Goal: Task Accomplishment & Management: Complete application form

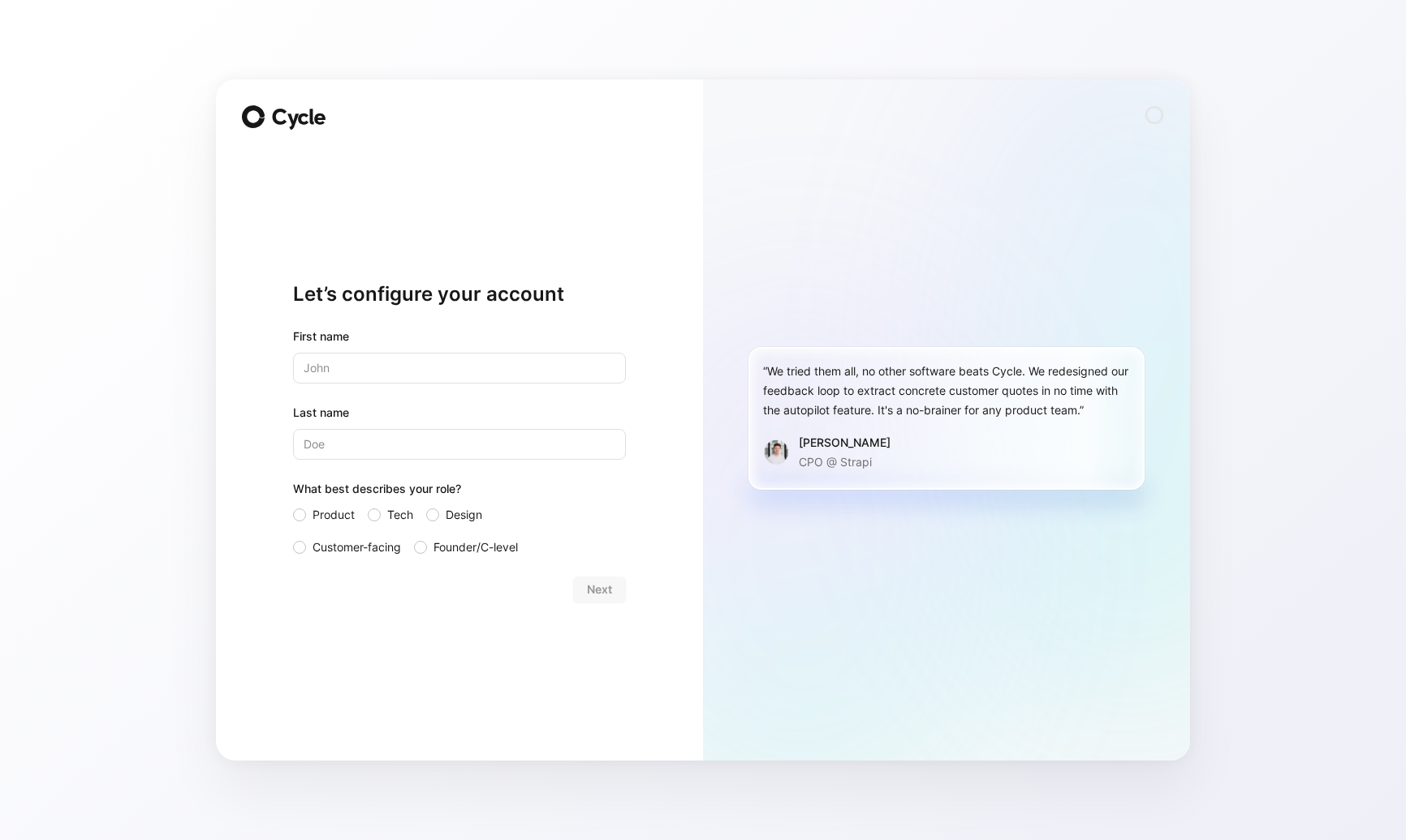
click at [585, 238] on div "Let’s configure your account First name Last name What best describes your role…" at bounding box center [460, 441] width 333 height 585
click at [443, 368] on input "text" at bounding box center [460, 368] width 333 height 31
type input "[PERSON_NAME]"
click at [571, 307] on h1 "Let’s configure your account" at bounding box center [460, 294] width 333 height 26
click at [453, 443] on input "Last name" at bounding box center [460, 445] width 333 height 31
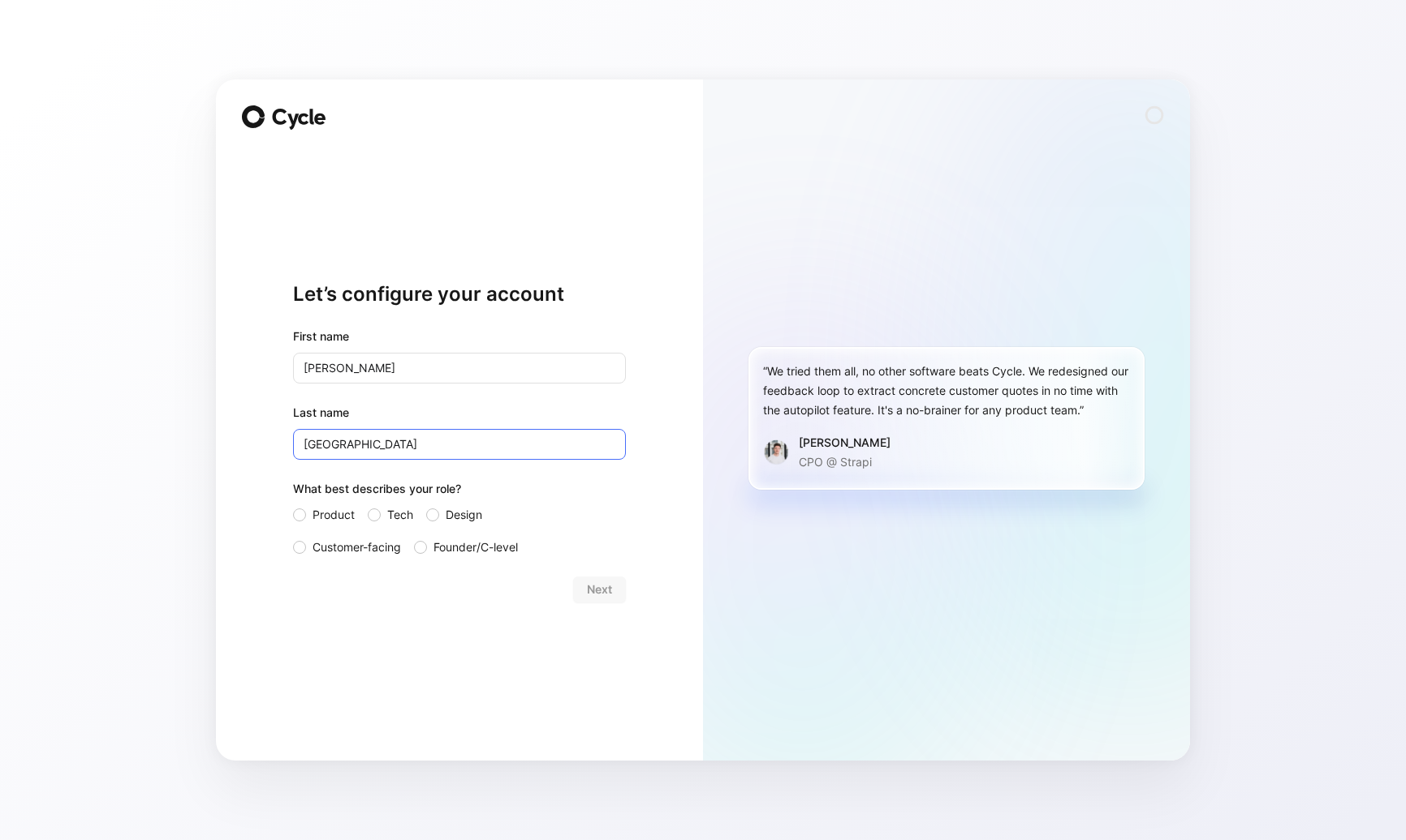
type input "[GEOGRAPHIC_DATA]"
click at [306, 510] on label "Product" at bounding box center [324, 514] width 62 height 19
click at [293, 505] on input "Product" at bounding box center [293, 505] width 0 height 0
click at [592, 595] on span "Next" at bounding box center [599, 589] width 26 height 19
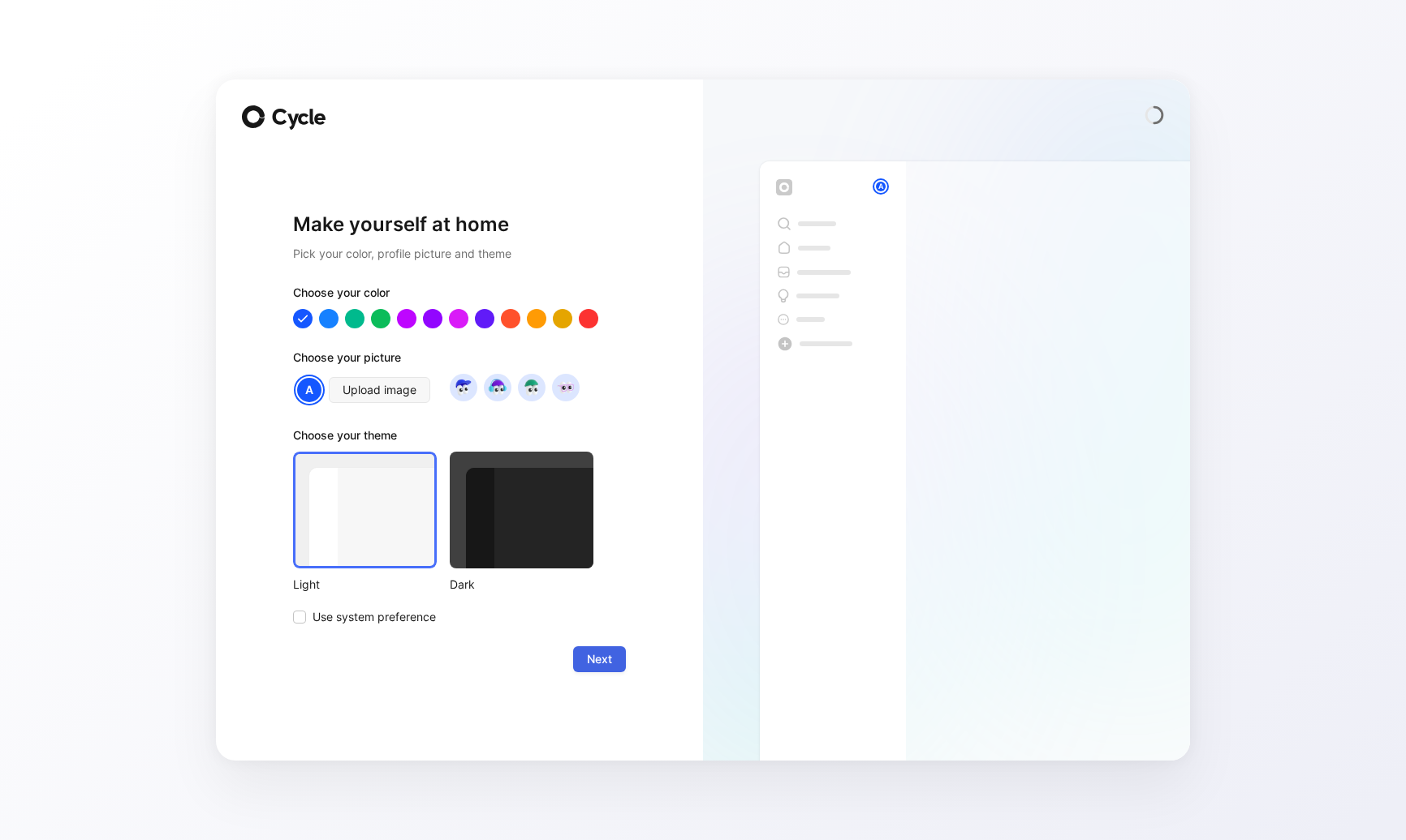
click at [597, 661] on span "Next" at bounding box center [599, 659] width 26 height 19
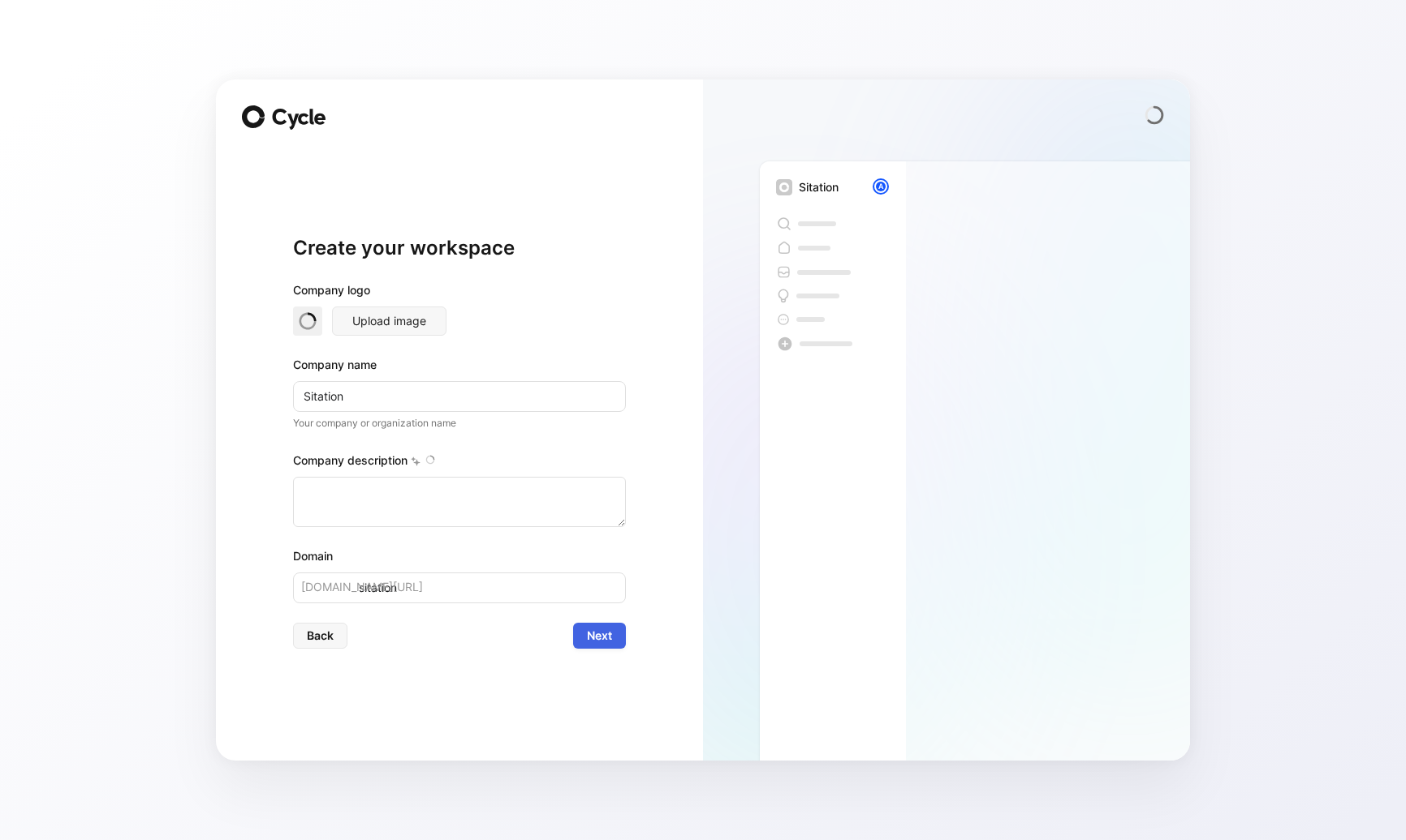
type textarea "Sitation is a mid-sized company based in [GEOGRAPHIC_DATA], [US_STATE], special…"
click at [563, 318] on div "Upload image" at bounding box center [460, 321] width 333 height 29
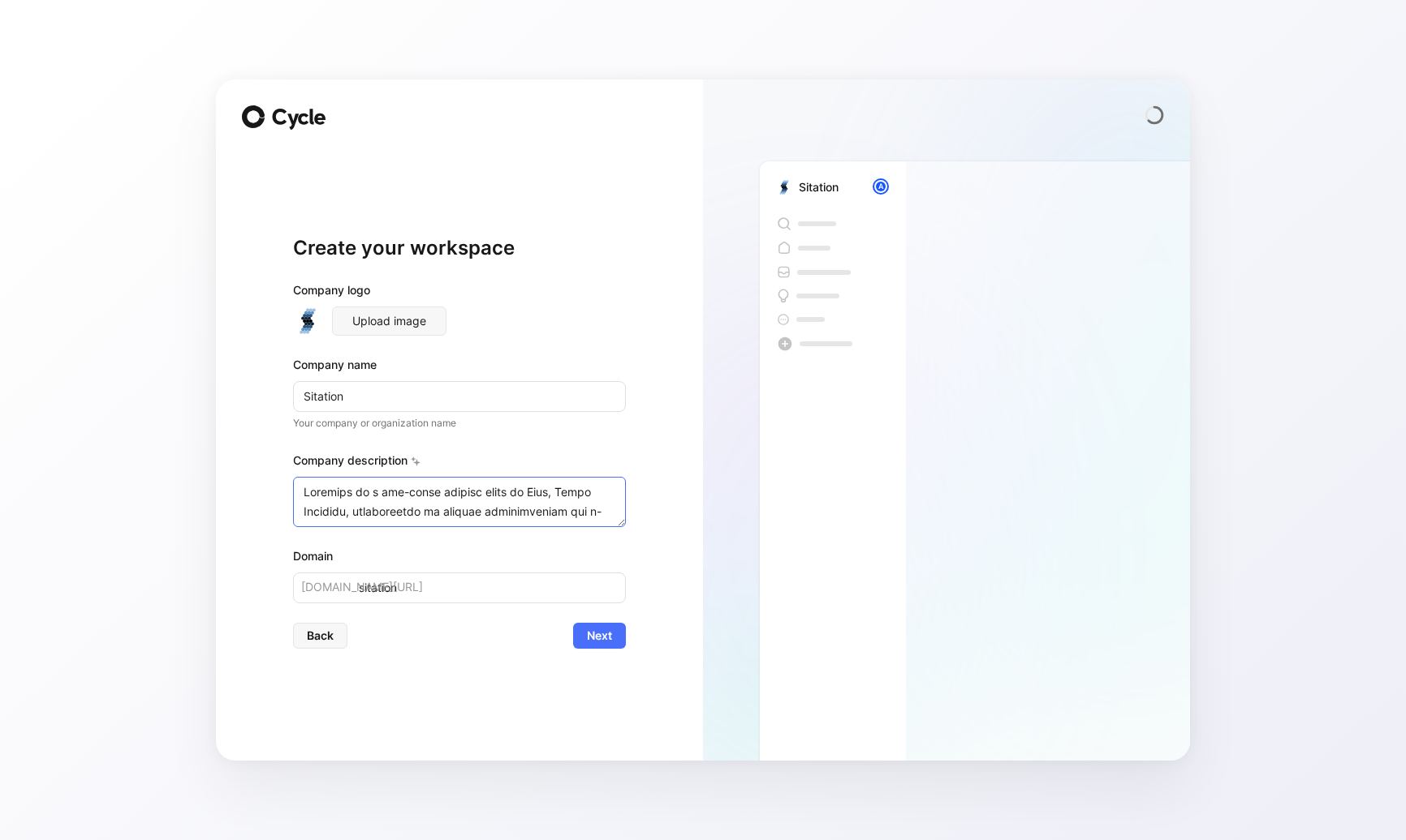
click at [518, 483] on textarea at bounding box center [460, 501] width 333 height 50
click at [379, 322] on span "Upload image" at bounding box center [389, 320] width 74 height 19
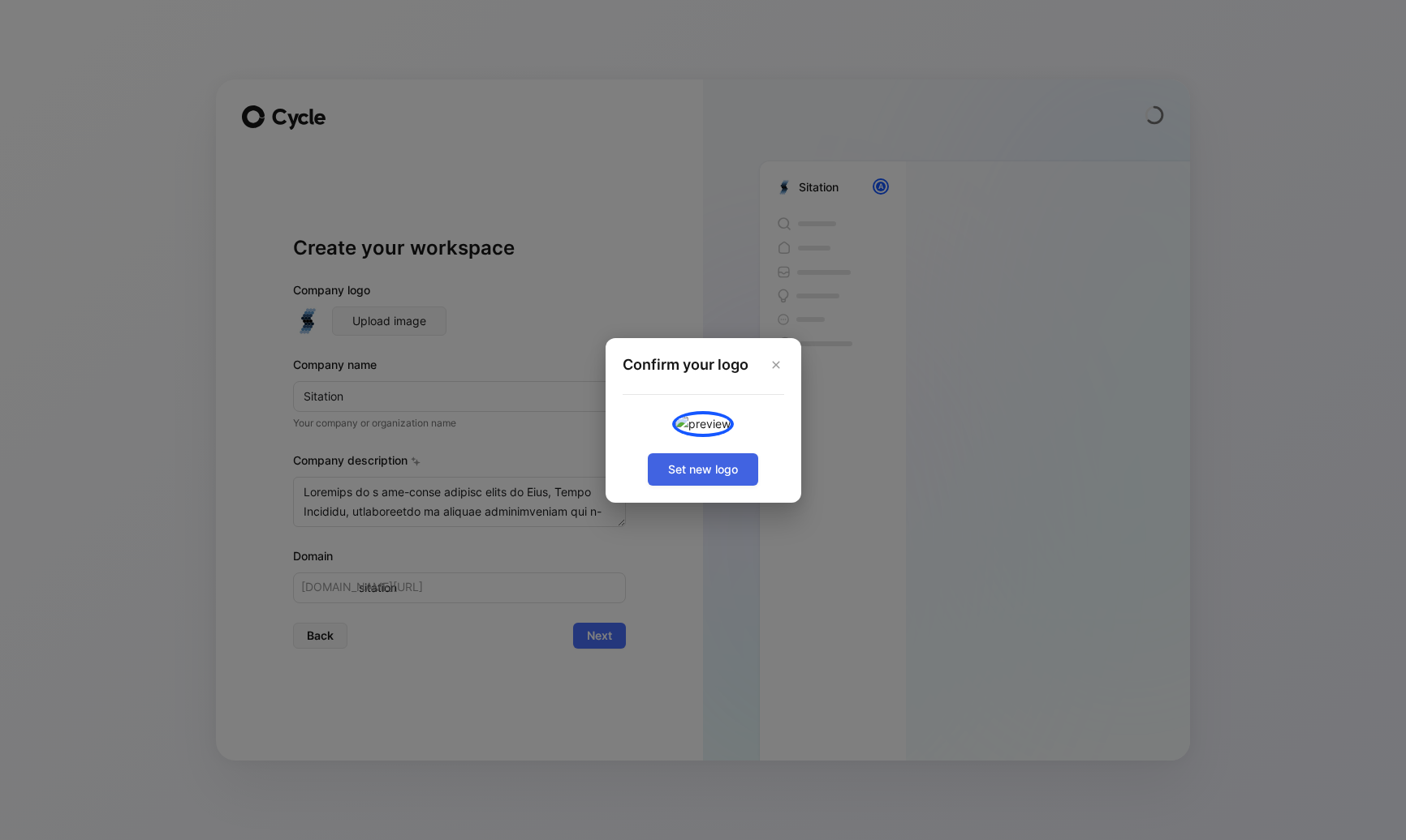
click at [718, 479] on span "Set new logo" at bounding box center [703, 469] width 69 height 19
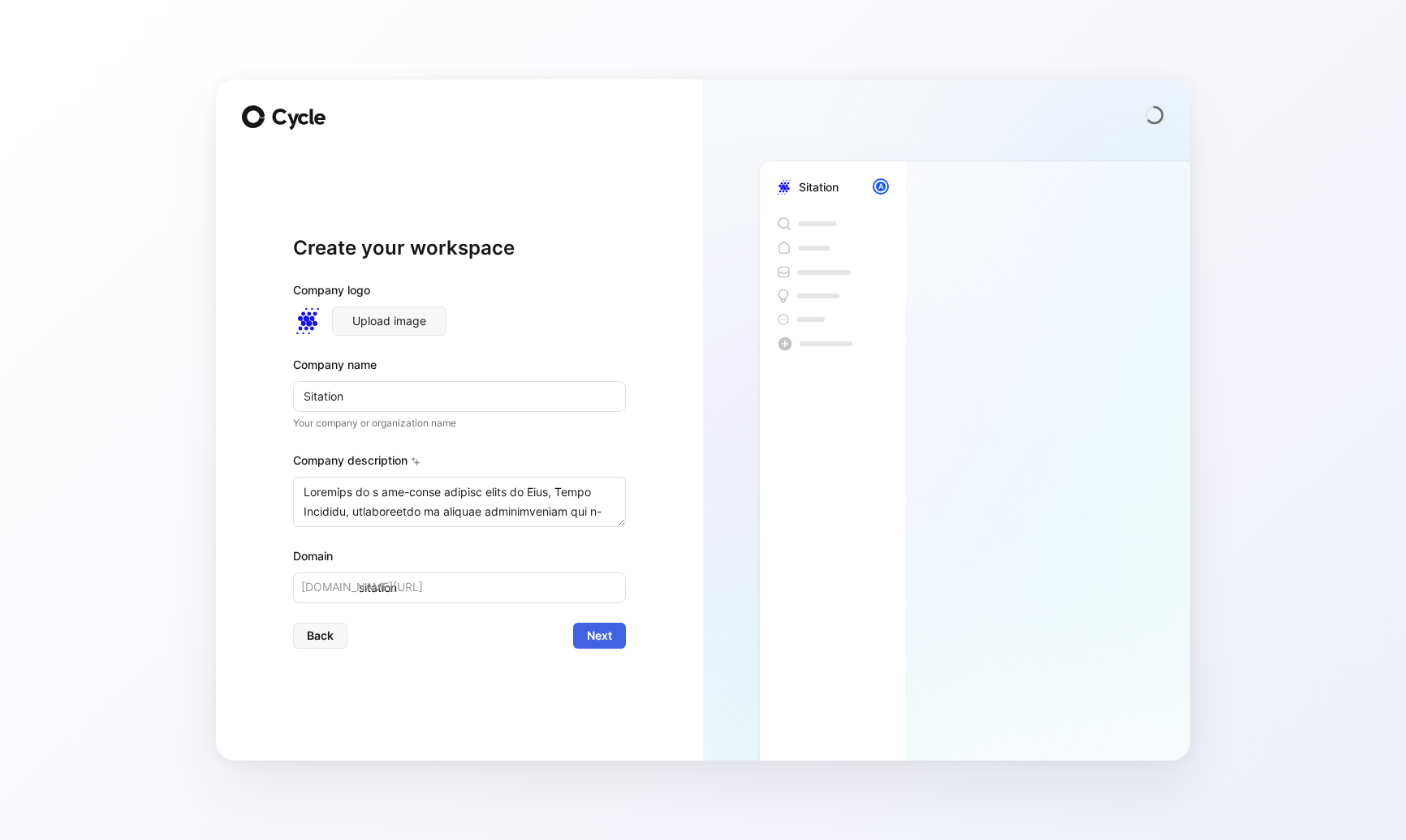
click at [614, 647] on button "Next" at bounding box center [599, 635] width 53 height 26
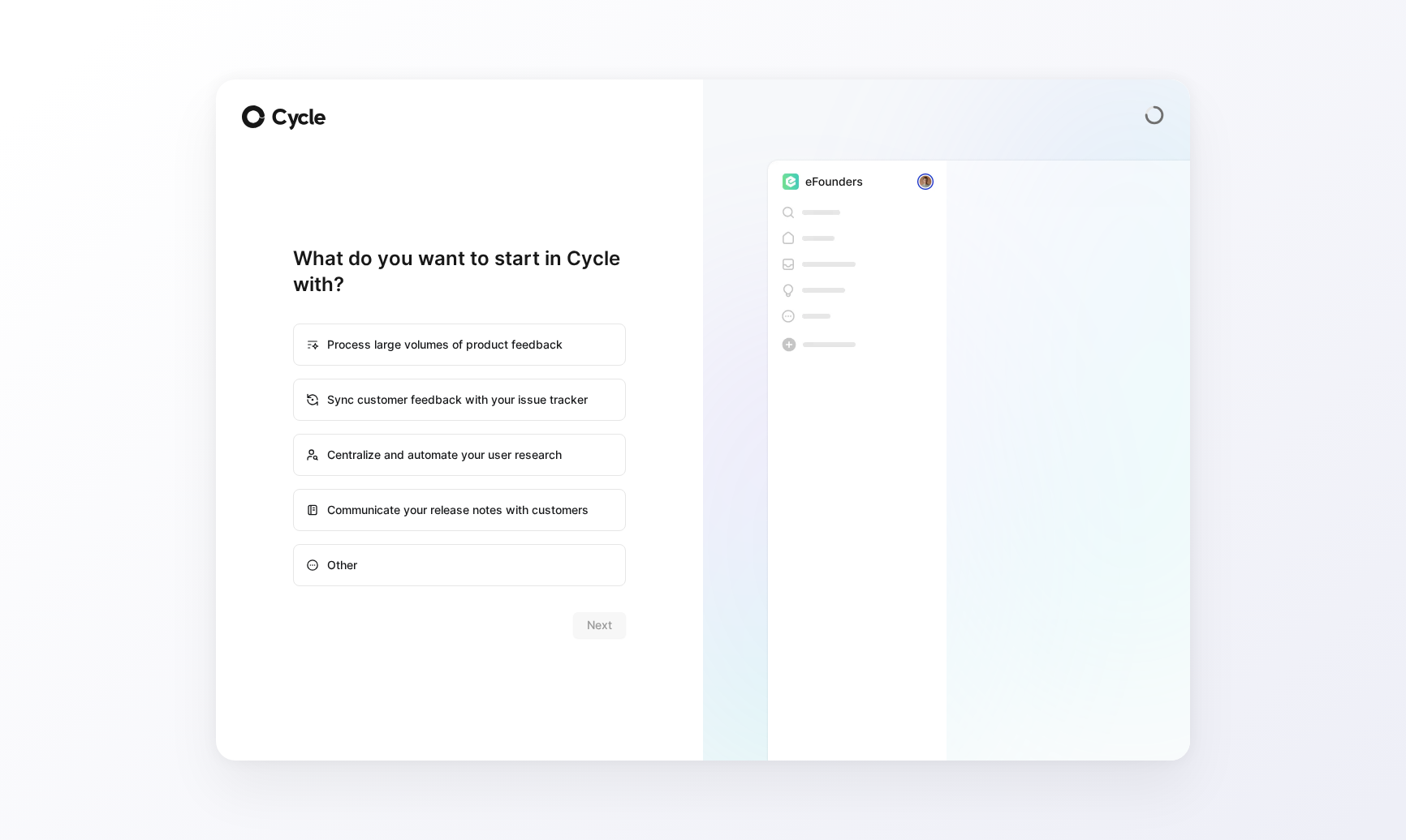
click at [565, 570] on div "Other" at bounding box center [459, 565] width 330 height 39
click at [294, 546] on input "Other" at bounding box center [294, 545] width 1 height 1
radio input "true"
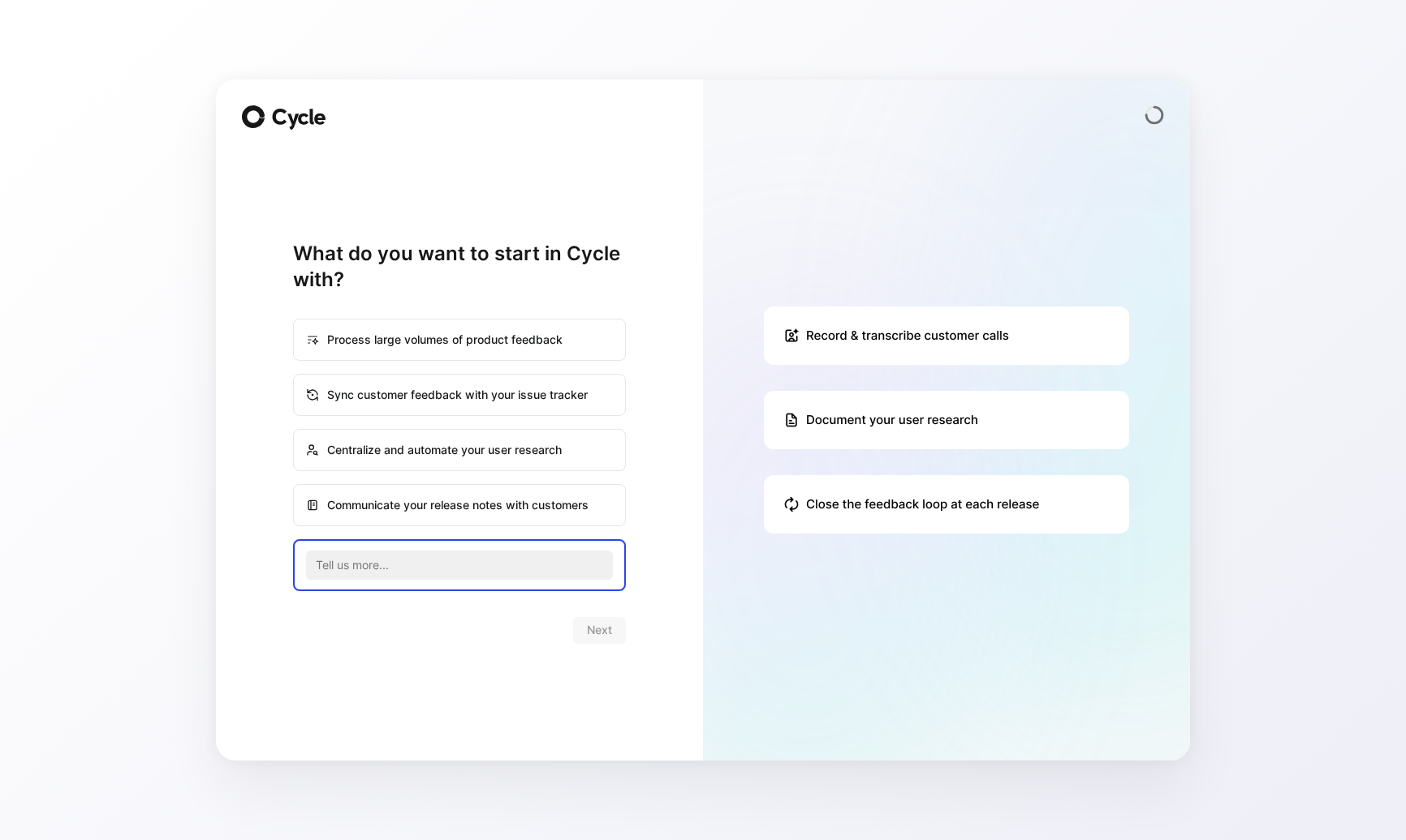
click at [476, 401] on div "Sync customer feedback with your issue tracker" at bounding box center [459, 394] width 330 height 39
click at [294, 375] on input "Sync customer feedback with your issue tracker" at bounding box center [294, 374] width 1 height 1
radio input "true"
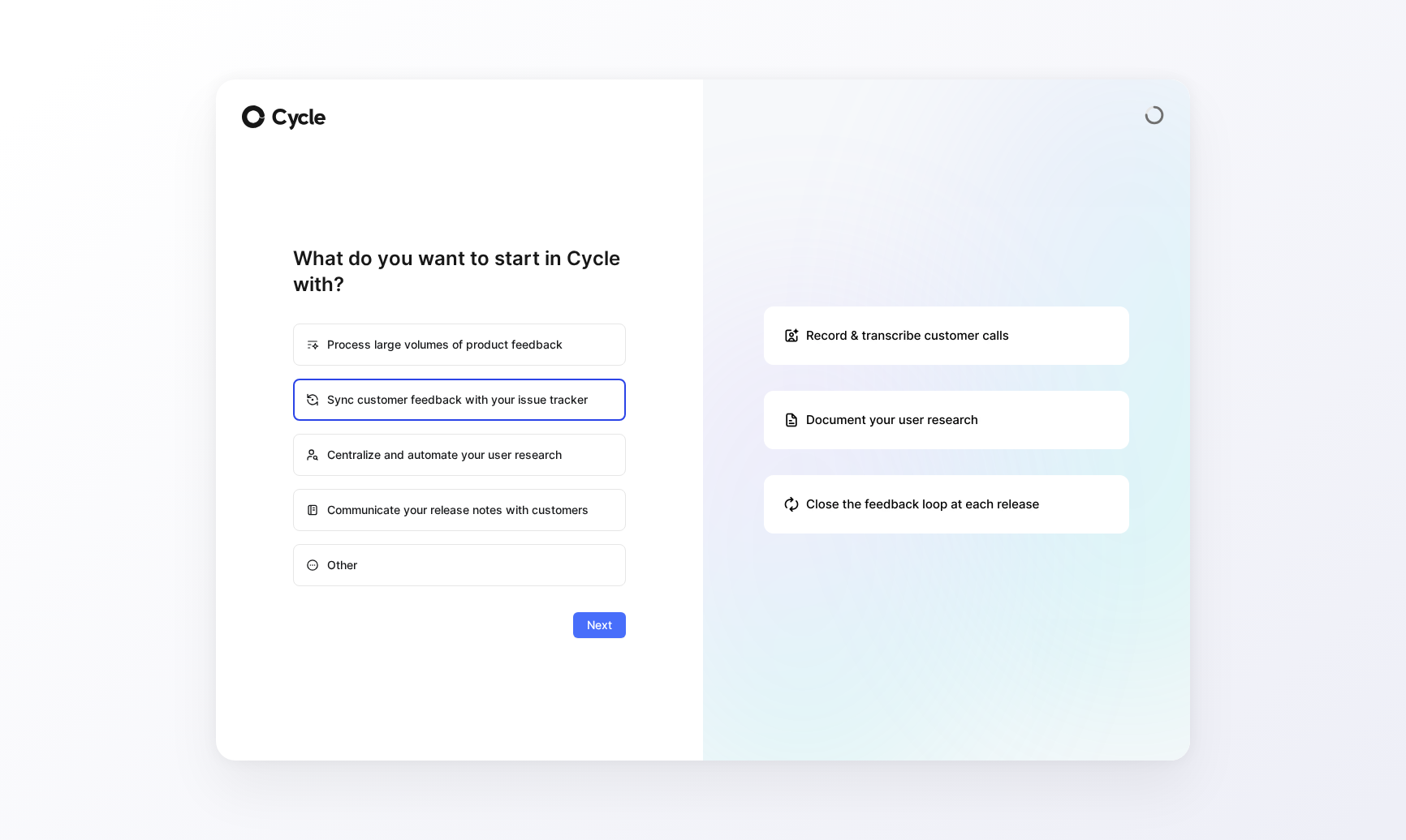
click at [597, 653] on div "What do you want to start in Cycle with? Process large volumes of product feedb…" at bounding box center [460, 441] width 333 height 585
click at [614, 620] on button "Next" at bounding box center [599, 625] width 53 height 26
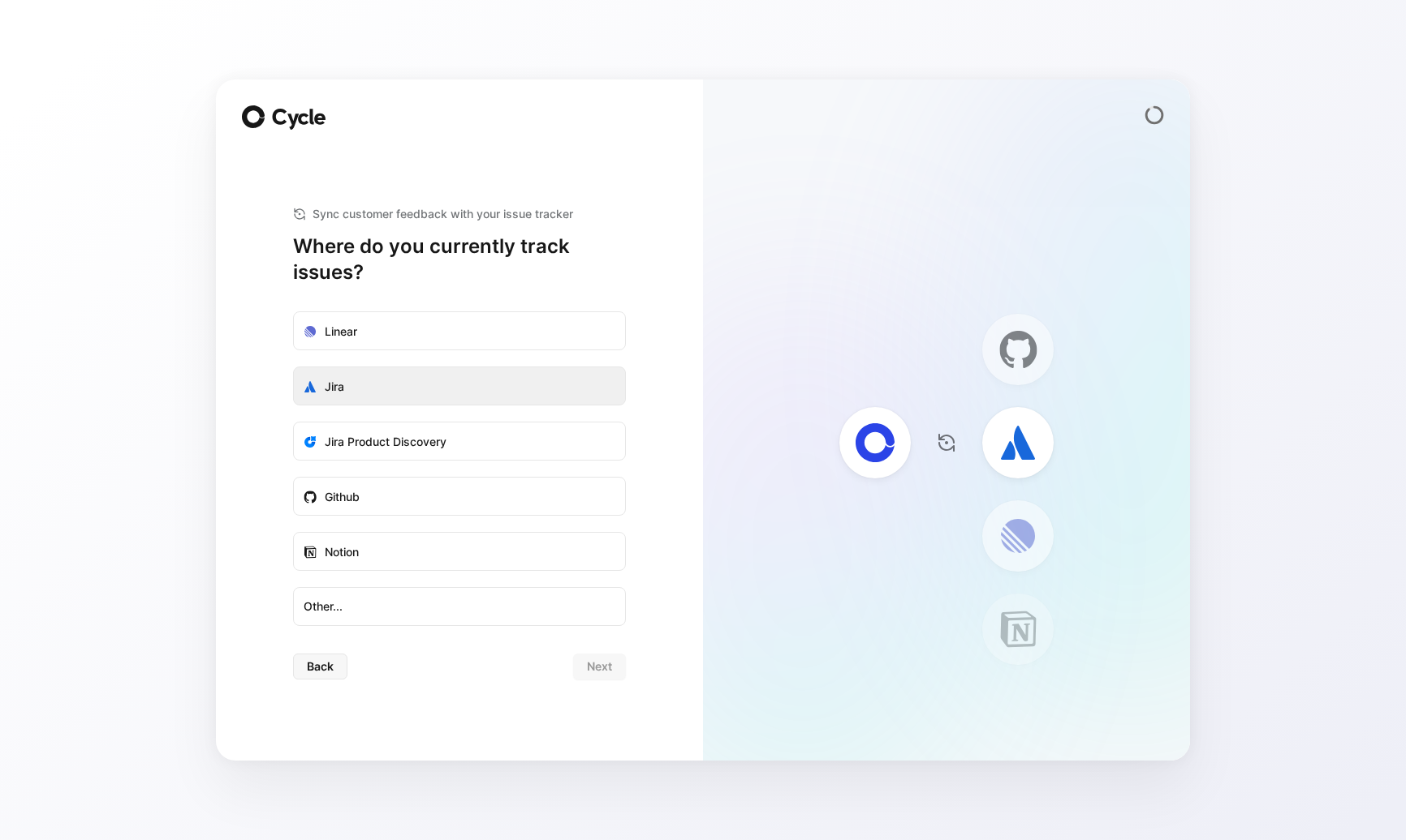
click at [432, 388] on label "Jira" at bounding box center [460, 386] width 331 height 39
click at [294, 367] on input "Jira" at bounding box center [294, 367] width 0 height 0
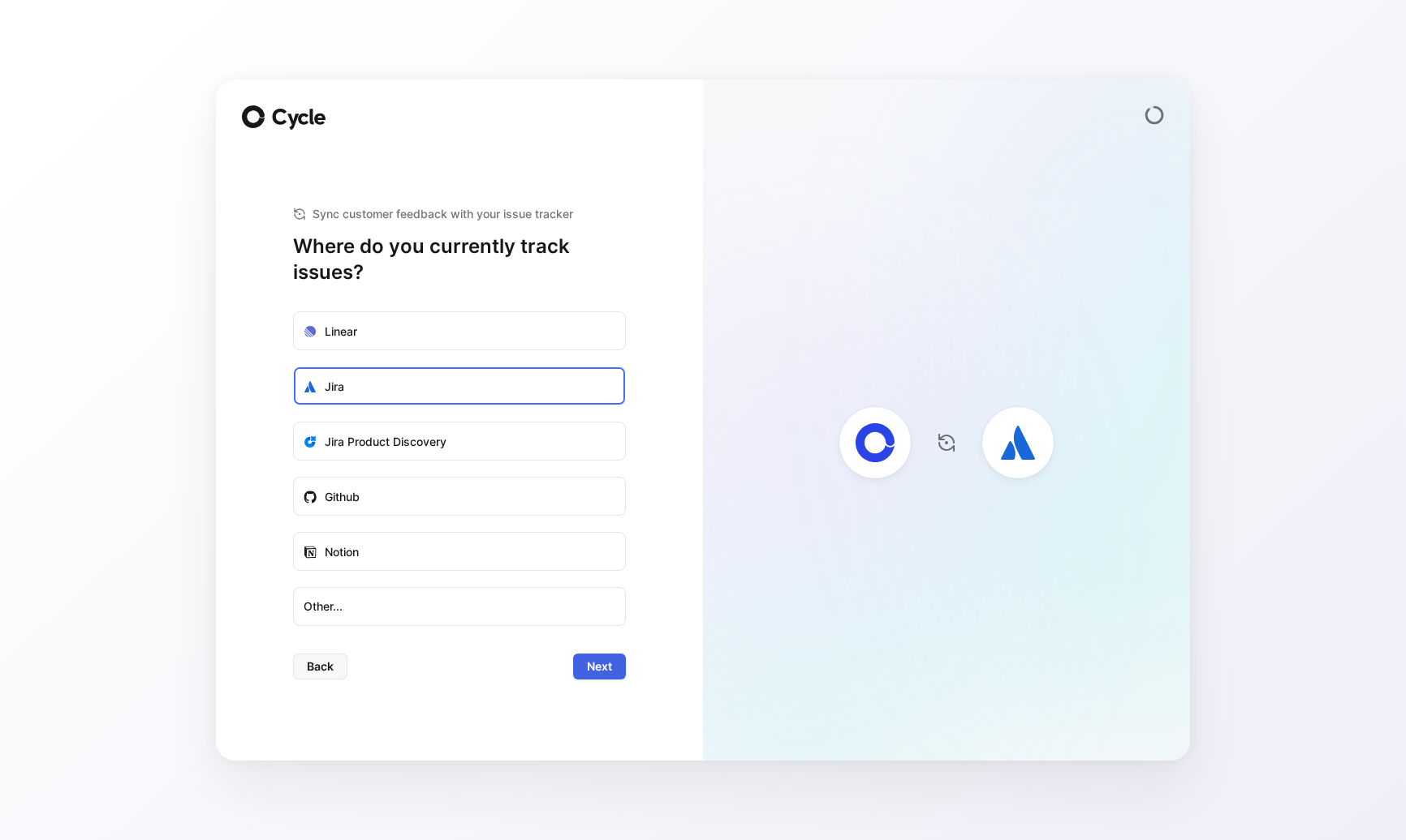
click at [599, 669] on span "Next" at bounding box center [599, 667] width 26 height 19
